Goal: Task Accomplishment & Management: Manage account settings

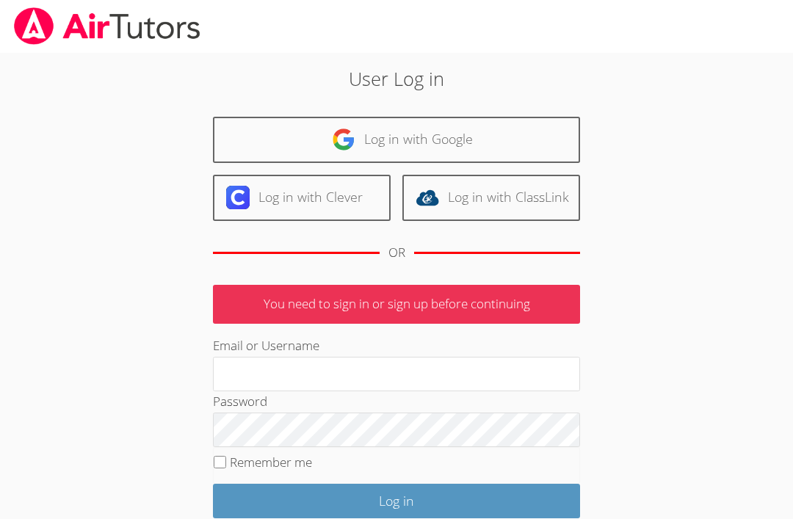
click at [249, 136] on link "Log in with Google" at bounding box center [396, 140] width 367 height 46
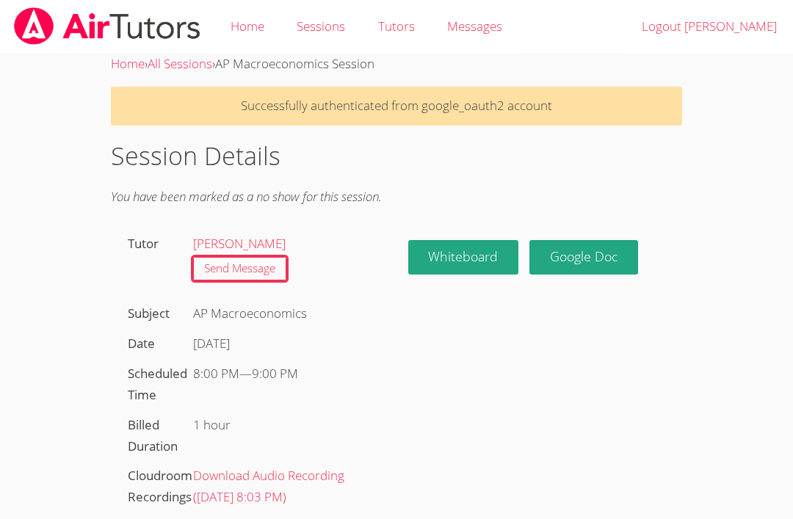
click at [238, 24] on link "Home" at bounding box center [247, 27] width 66 height 54
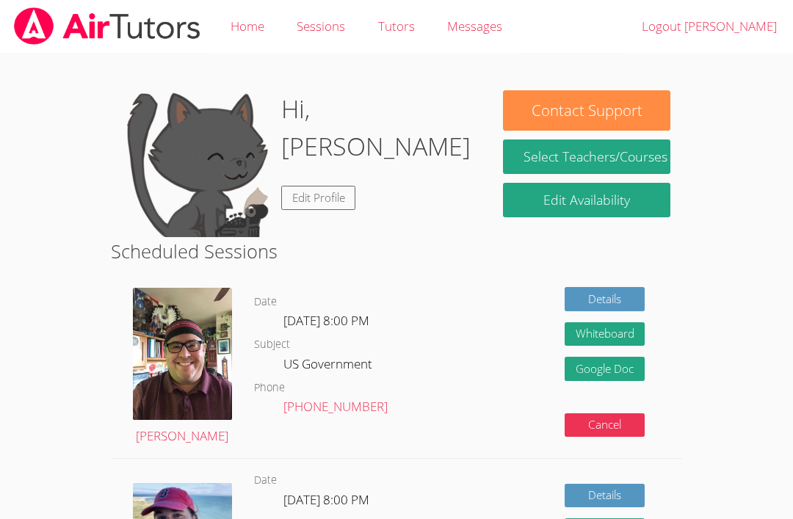
click at [618, 153] on link "Select Teachers/Courses" at bounding box center [586, 156] width 167 height 34
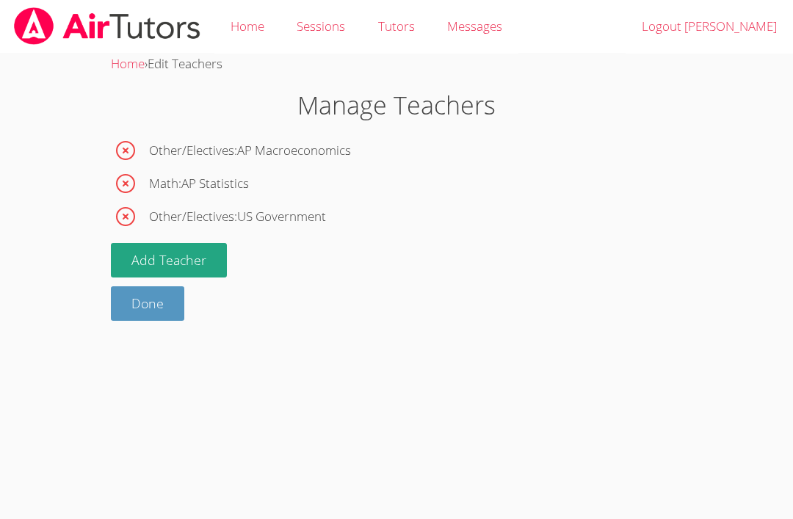
click at [134, 303] on link "Done" at bounding box center [147, 303] width 73 height 34
